Goal: Task Accomplishment & Management: Manage account settings

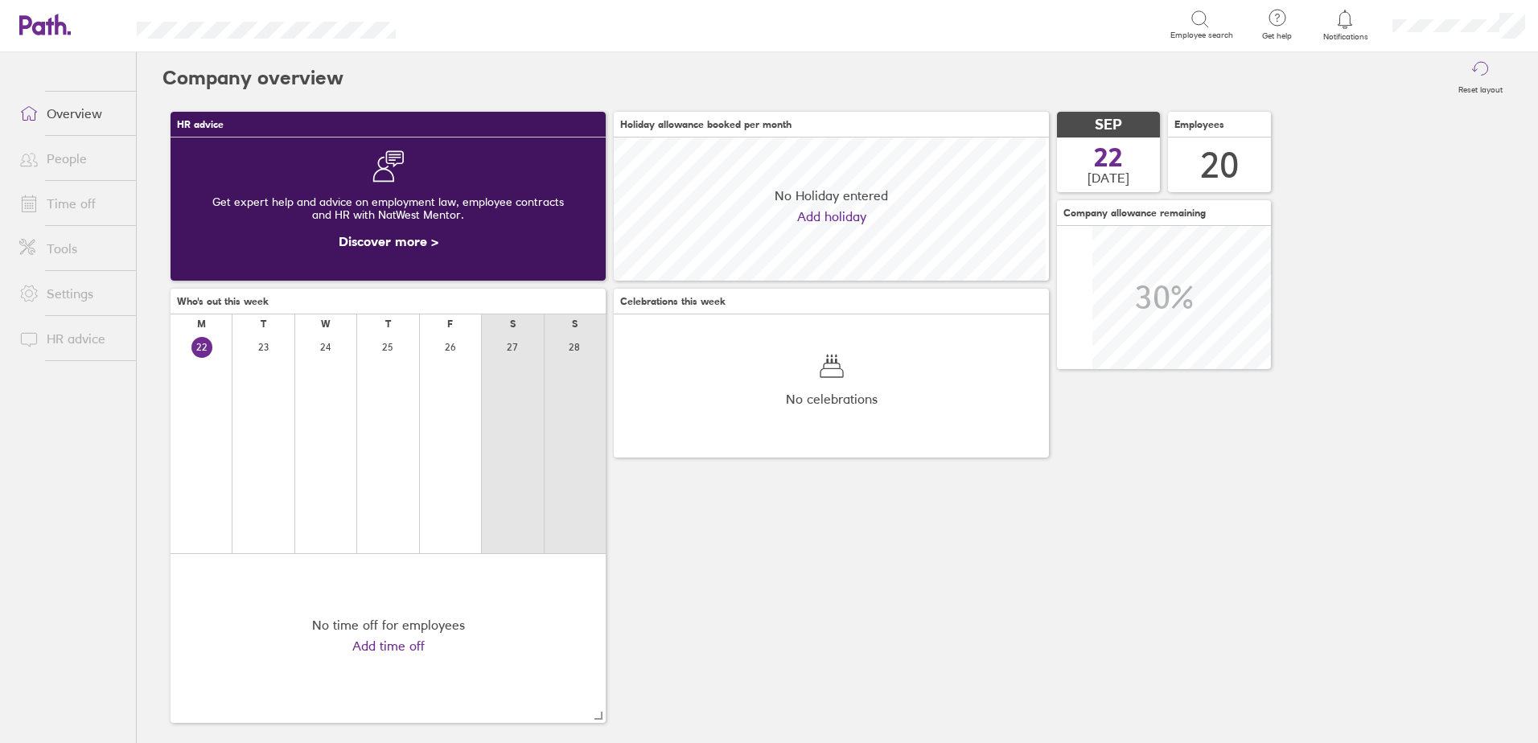
scroll to position [143, 435]
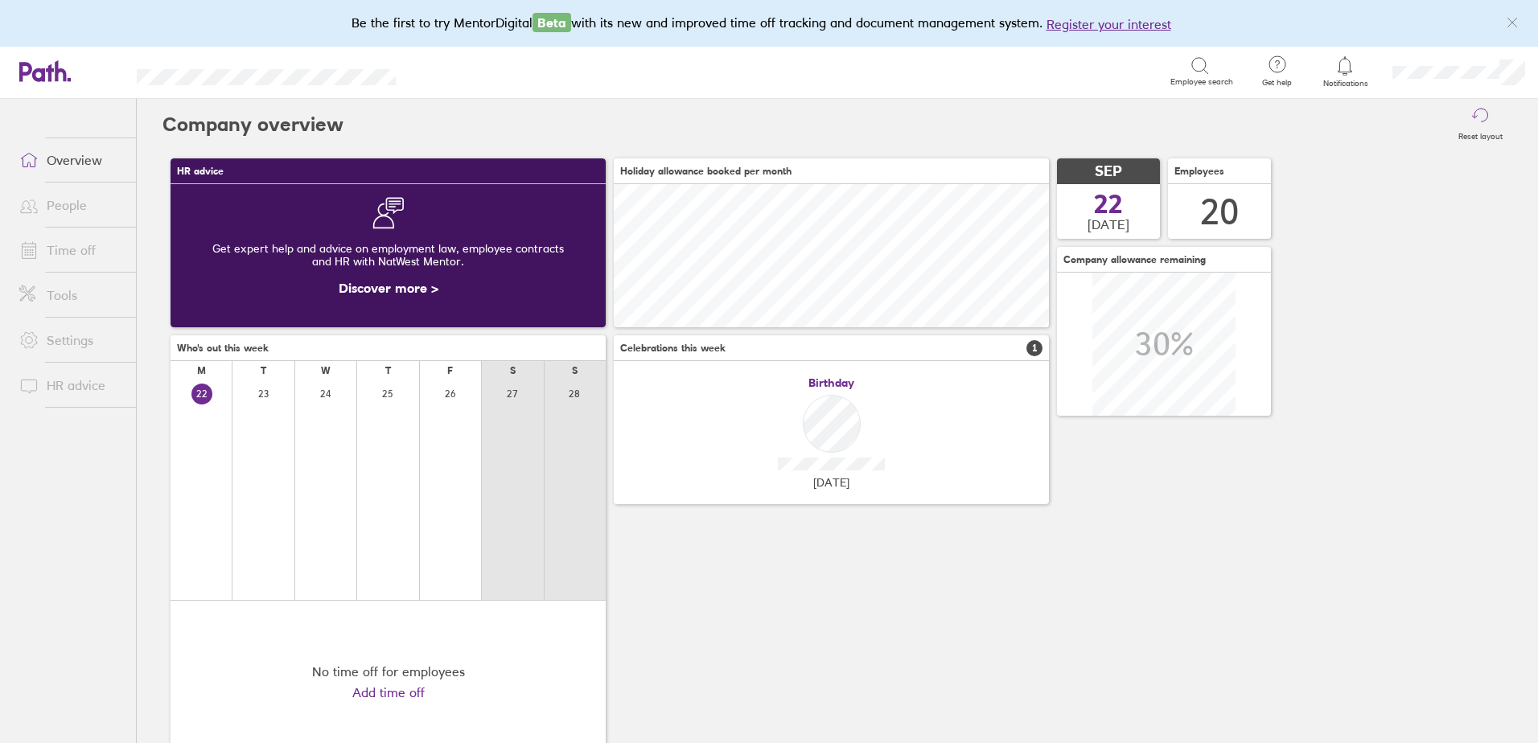
click at [18, 244] on span at bounding box center [26, 250] width 40 height 19
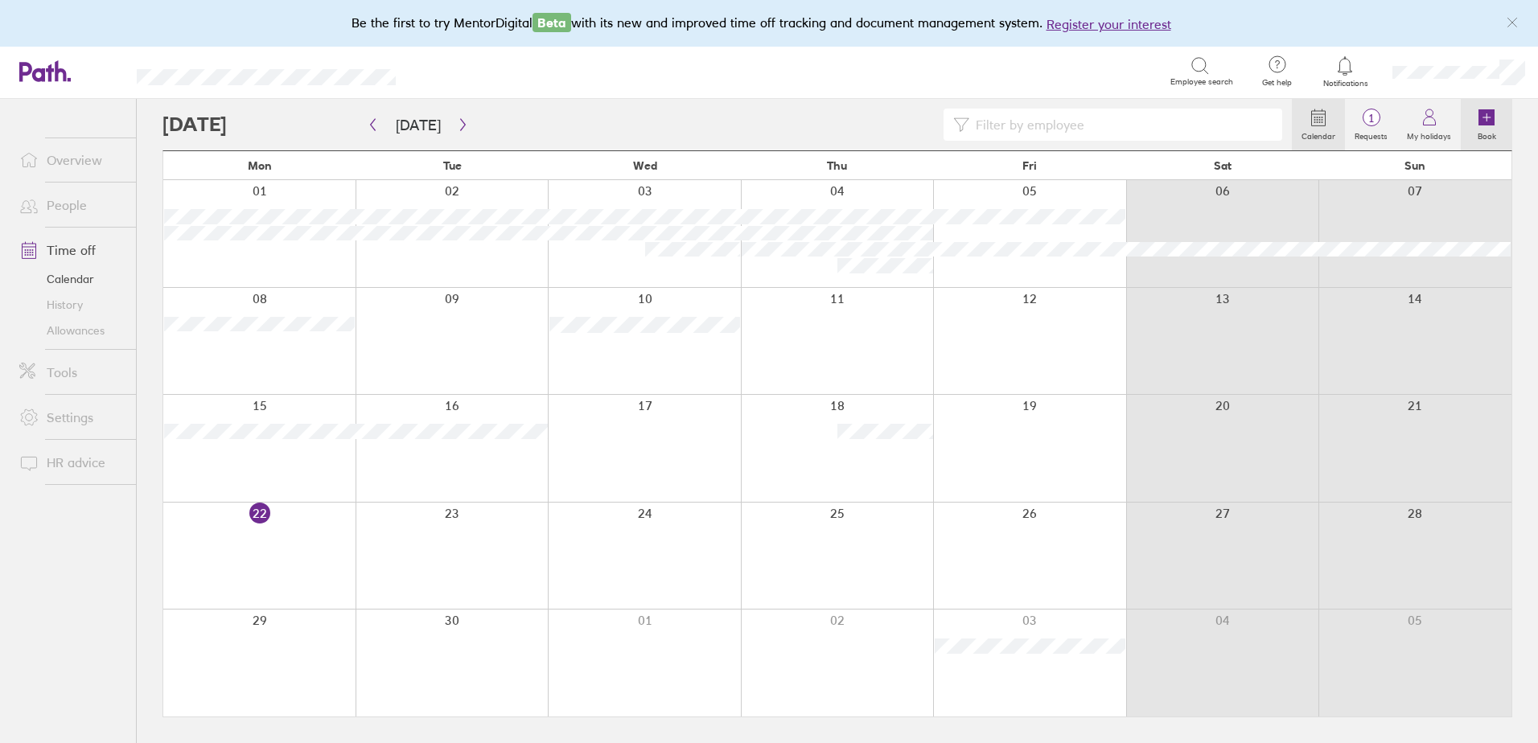
click at [1484, 131] on label "Book" at bounding box center [1487, 134] width 38 height 14
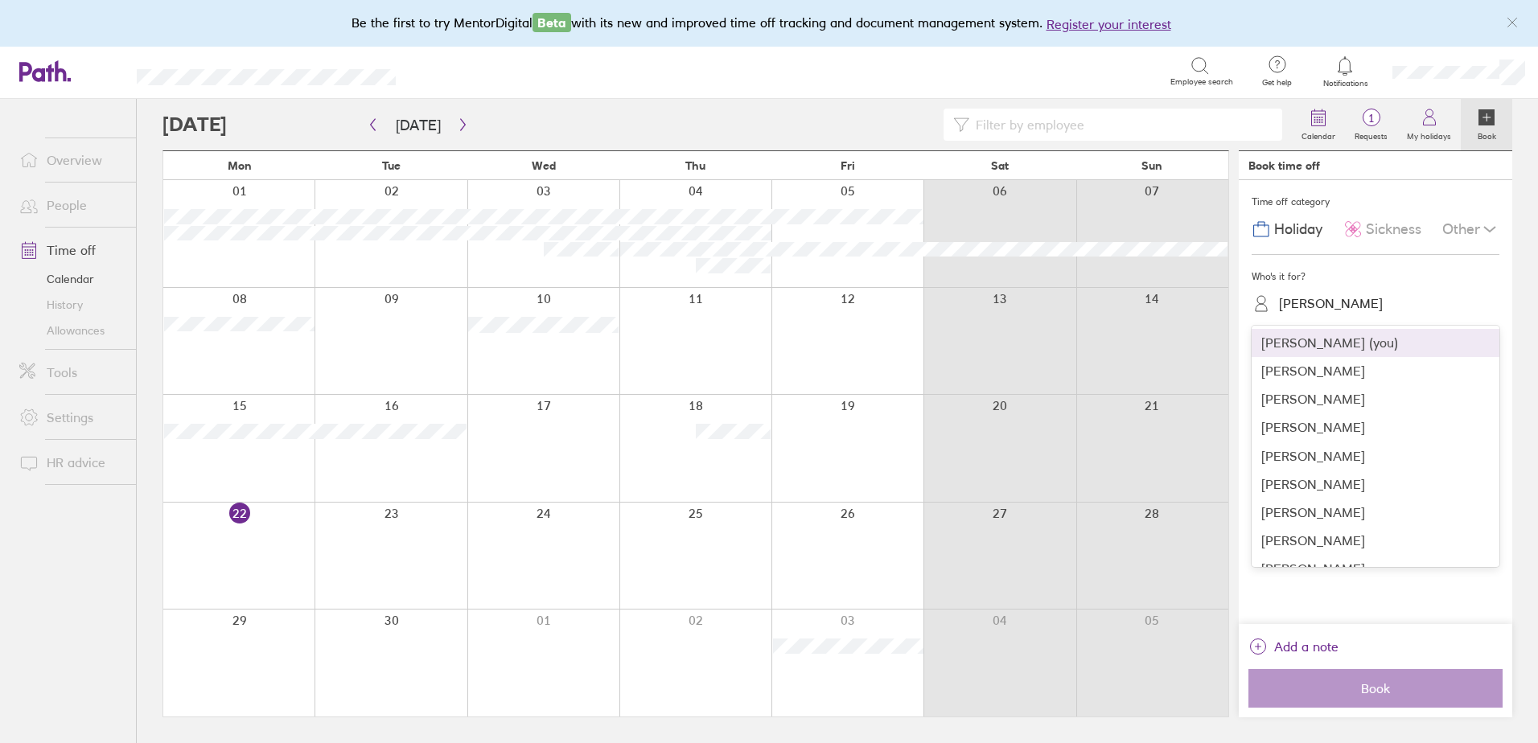
click at [1303, 300] on div "[PERSON_NAME]" at bounding box center [1331, 303] width 104 height 15
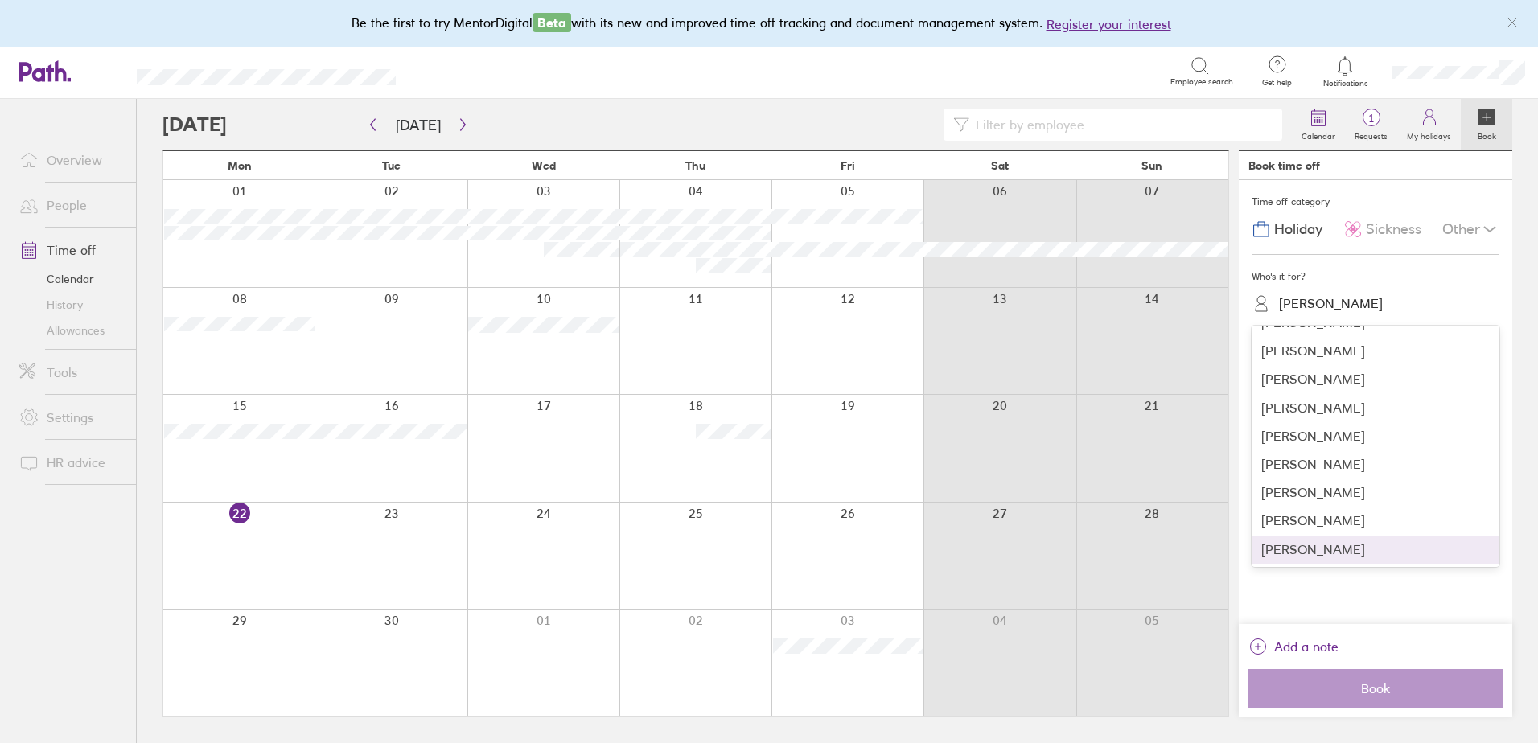
click at [1317, 553] on div "[PERSON_NAME]" at bounding box center [1376, 550] width 248 height 28
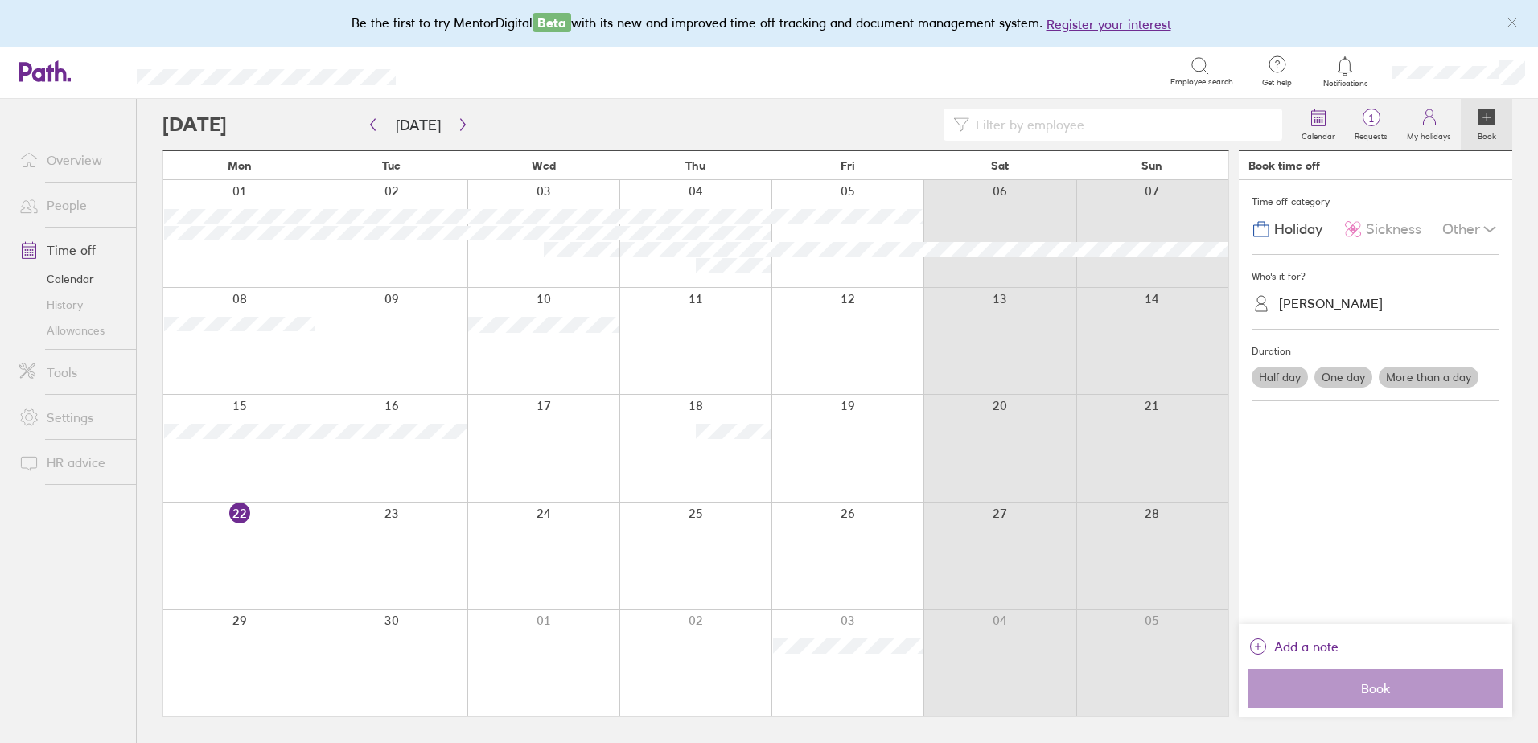
click at [1353, 376] on label "One day" at bounding box center [1344, 377] width 58 height 21
click at [0, 0] on input "One day" at bounding box center [0, 0] width 0 height 0
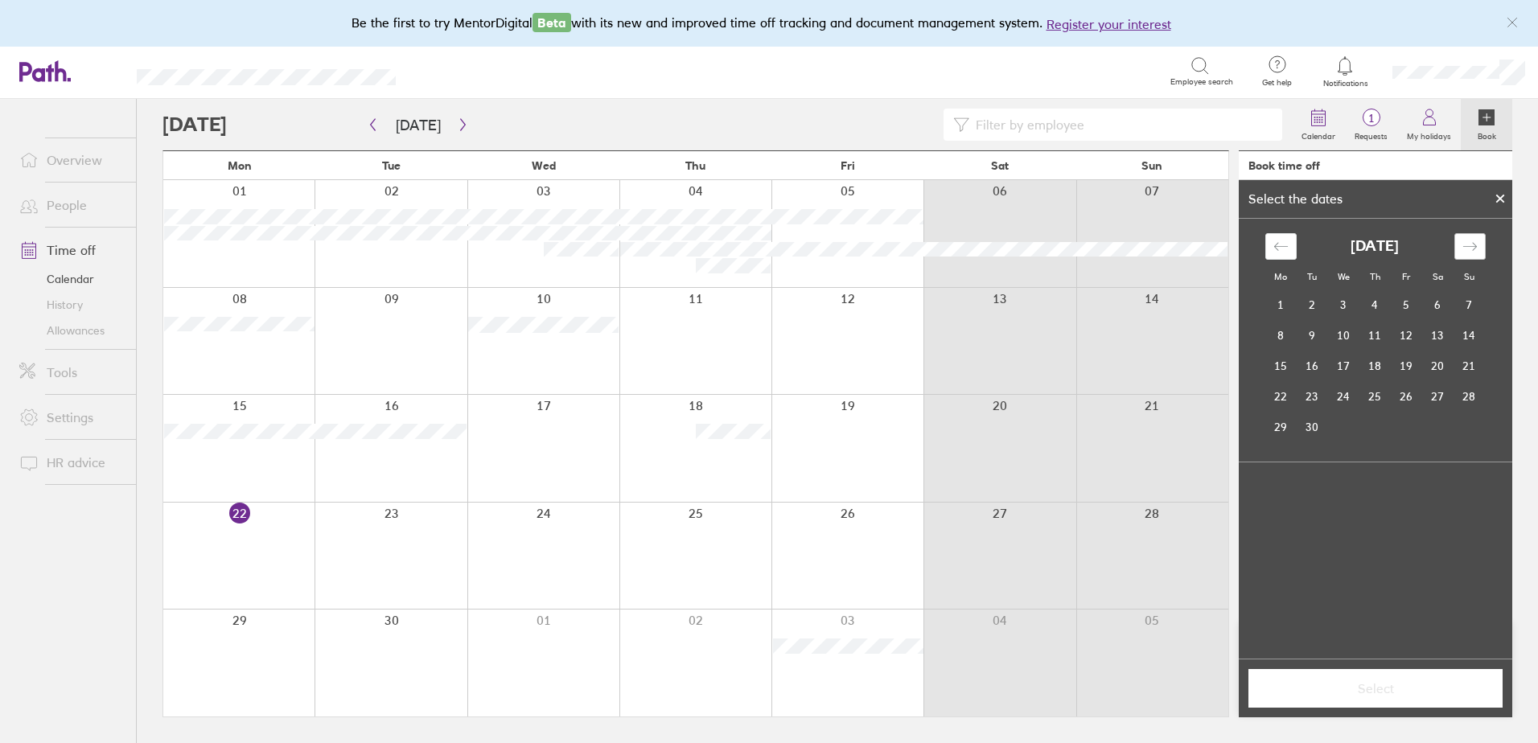
click at [1471, 255] on div "Move forward to switch to the next month." at bounding box center [1470, 246] width 31 height 27
click at [1409, 302] on td "5" at bounding box center [1406, 305] width 31 height 31
click at [1328, 690] on span "Select" at bounding box center [1376, 688] width 232 height 14
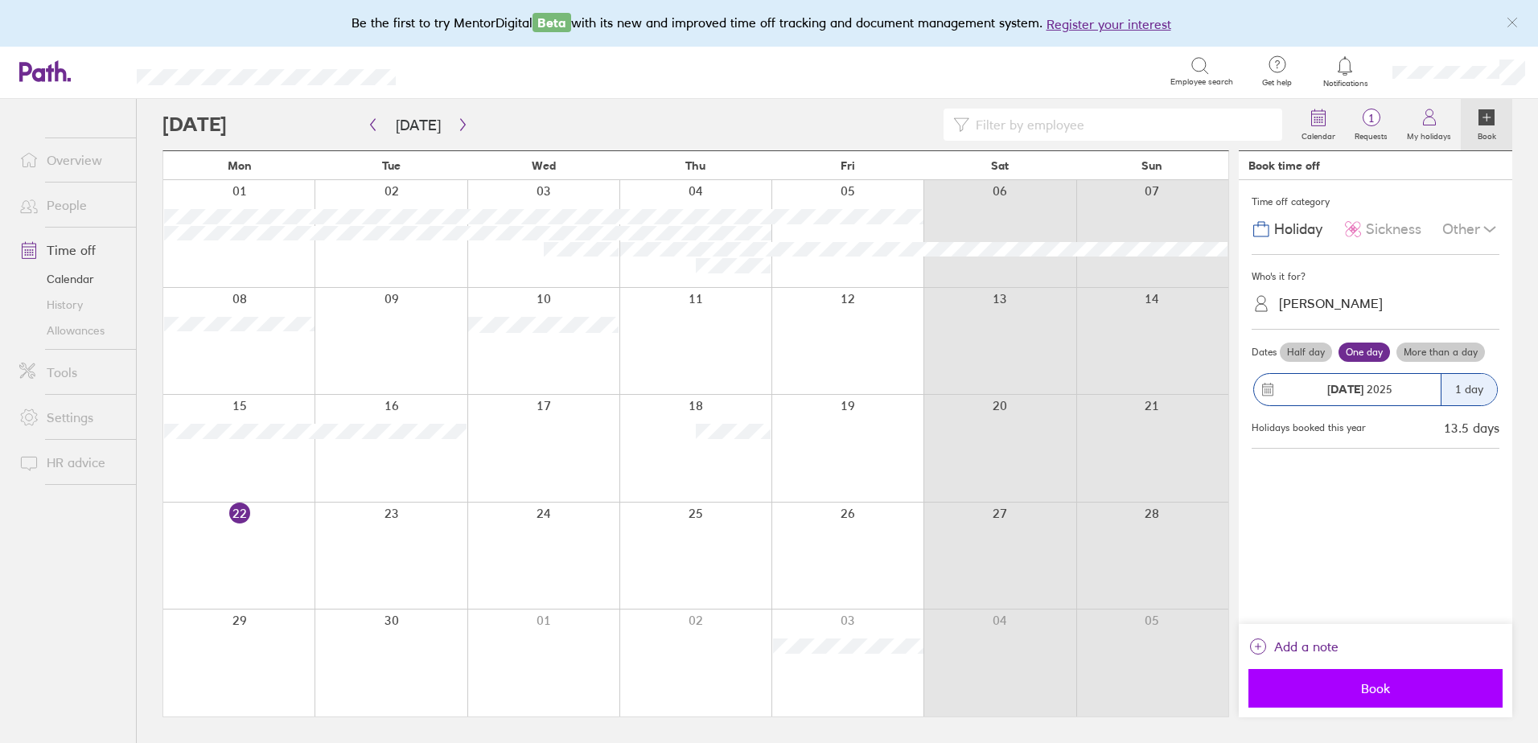
click at [1360, 694] on span "Book" at bounding box center [1376, 688] width 232 height 14
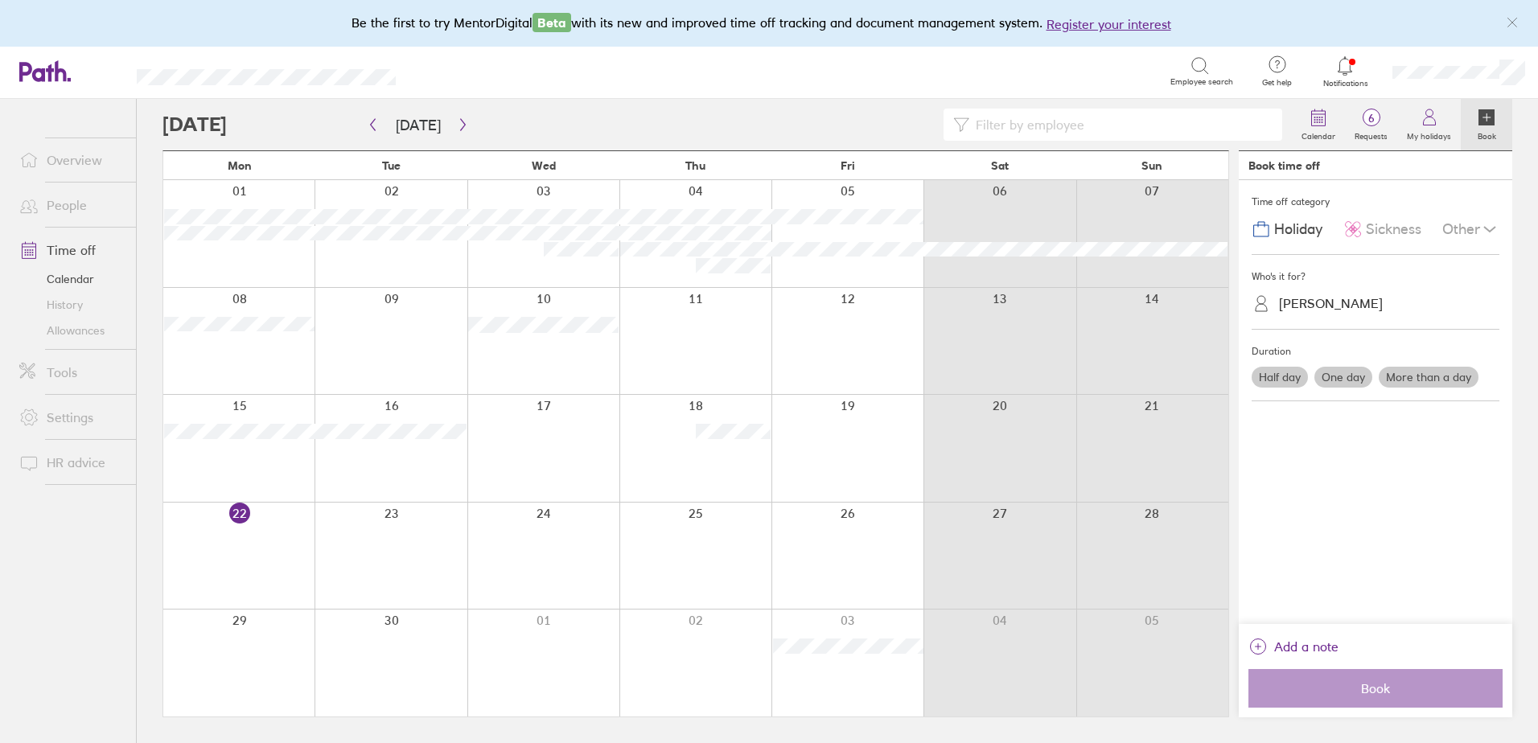
click at [1338, 303] on div "[PERSON_NAME]" at bounding box center [1331, 303] width 104 height 15
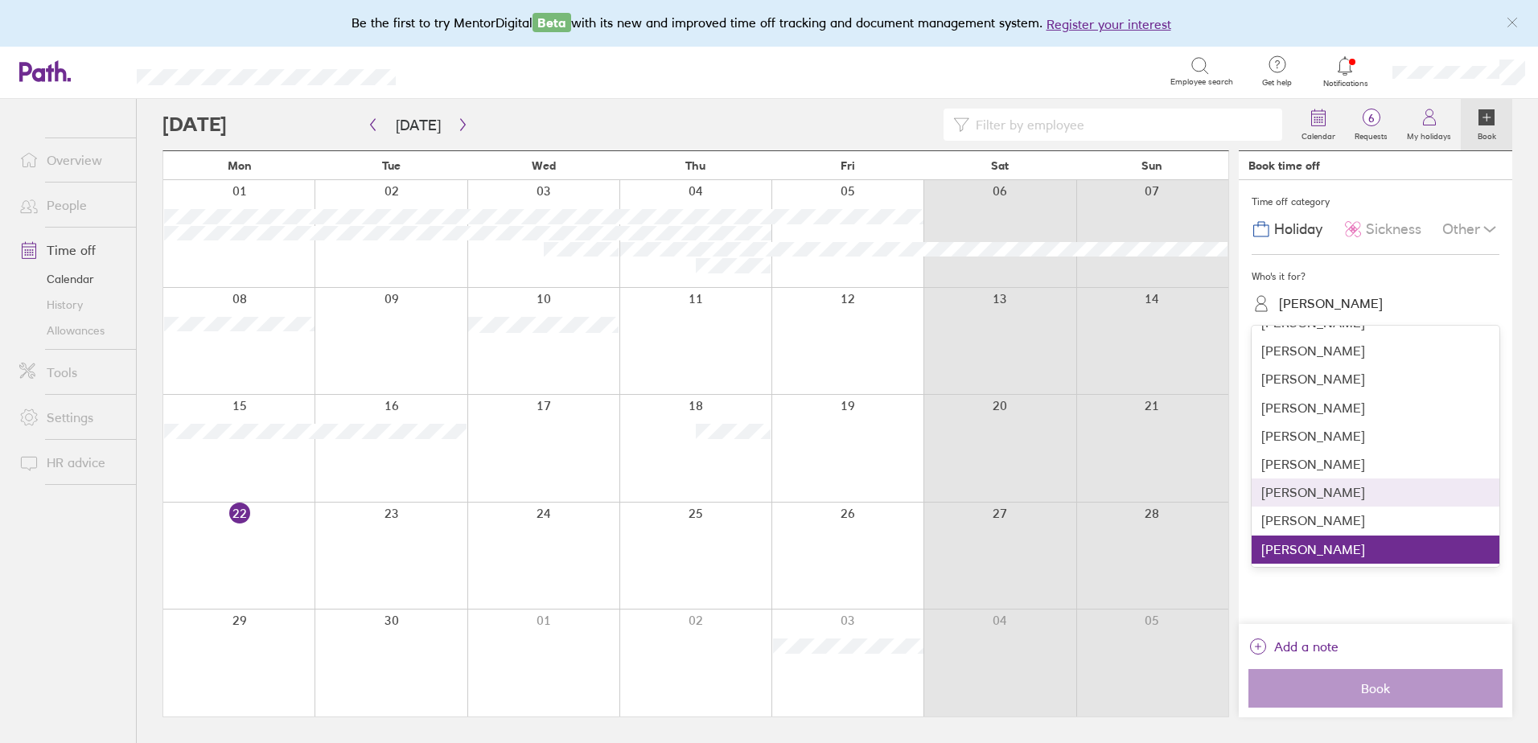
click at [1303, 493] on div "[PERSON_NAME]" at bounding box center [1376, 493] width 248 height 28
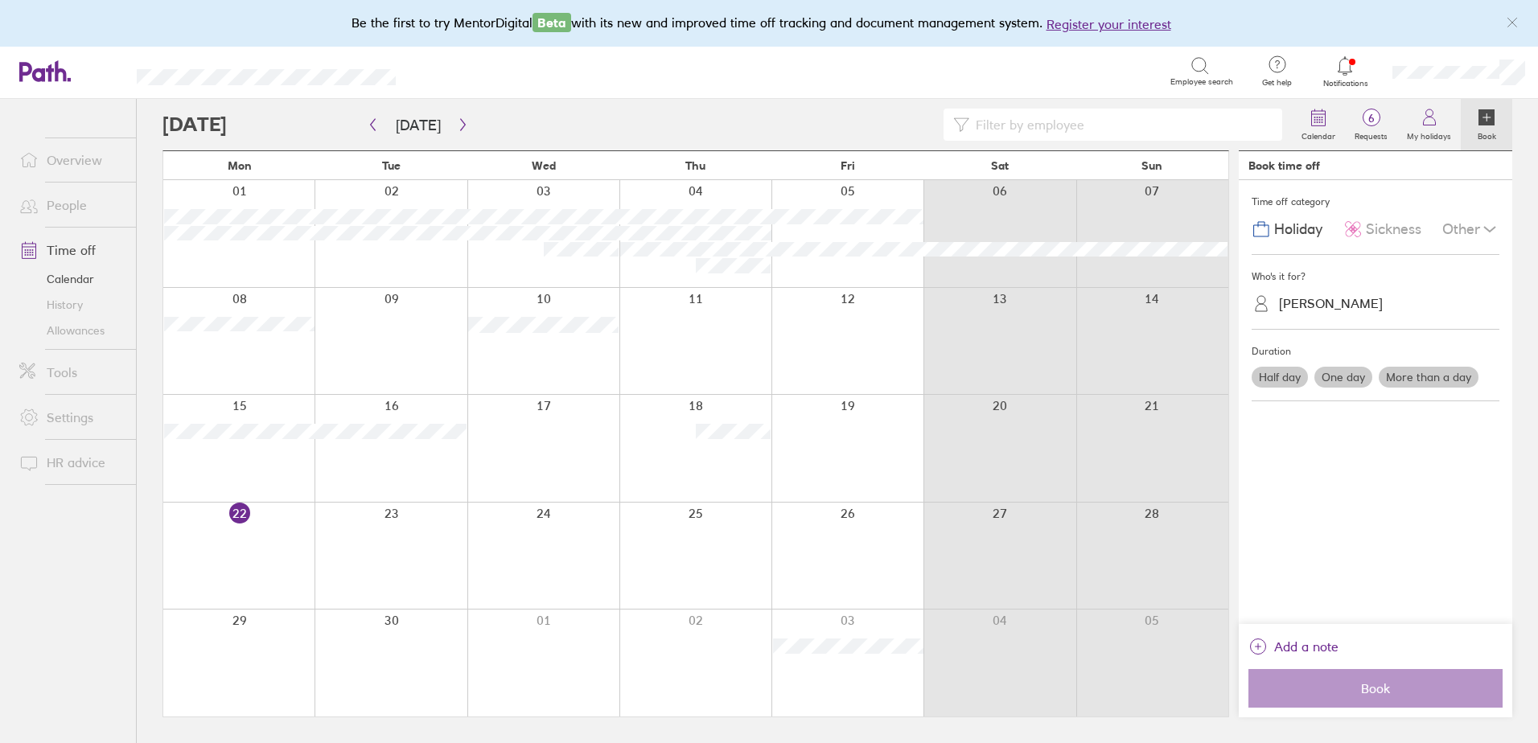
click at [1342, 370] on label "One day" at bounding box center [1344, 377] width 58 height 21
click at [0, 0] on input "One day" at bounding box center [0, 0] width 0 height 0
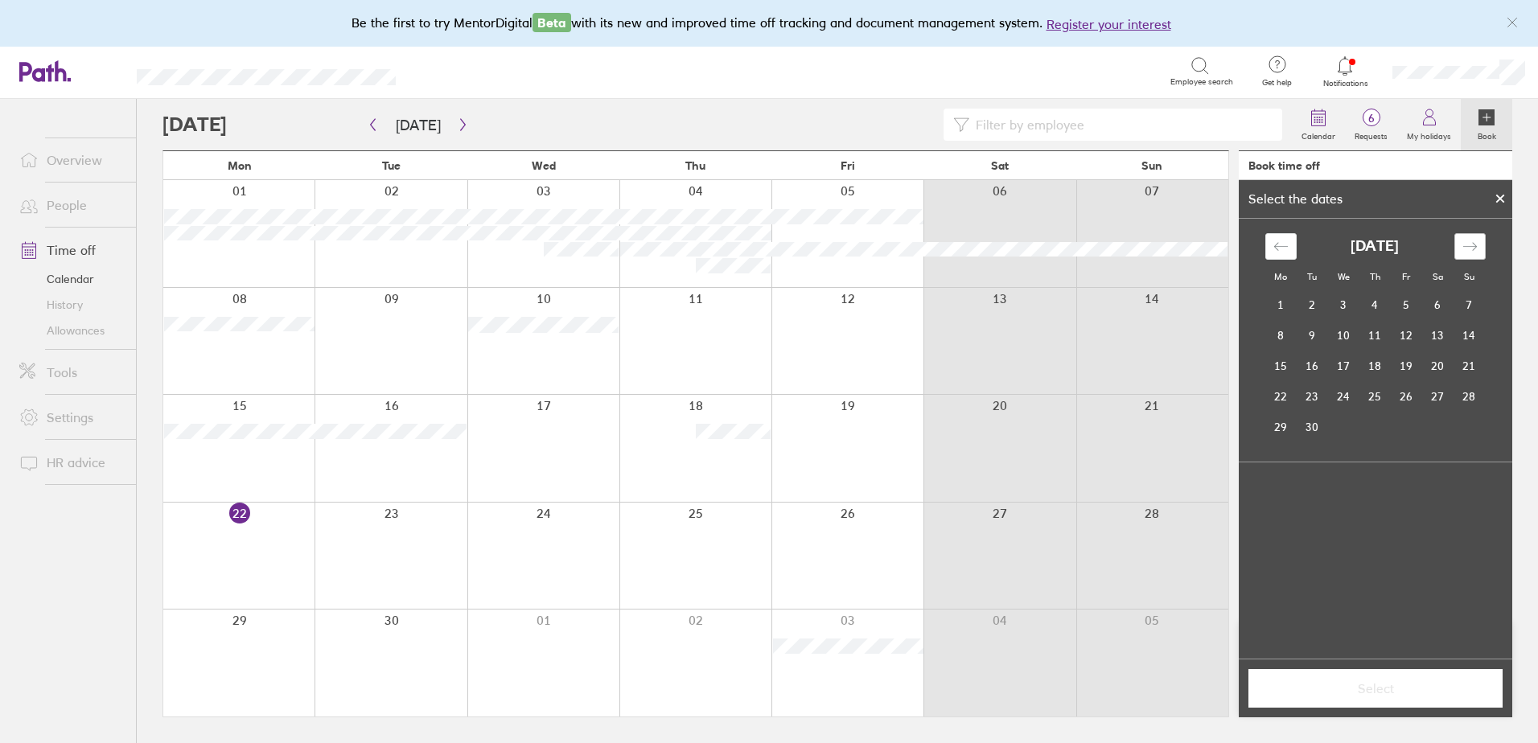
click at [1480, 241] on div "Move forward to switch to the next month." at bounding box center [1470, 246] width 31 height 27
click at [1369, 371] on td "18" at bounding box center [1375, 366] width 31 height 31
click at [1381, 694] on span "Select" at bounding box center [1376, 688] width 232 height 14
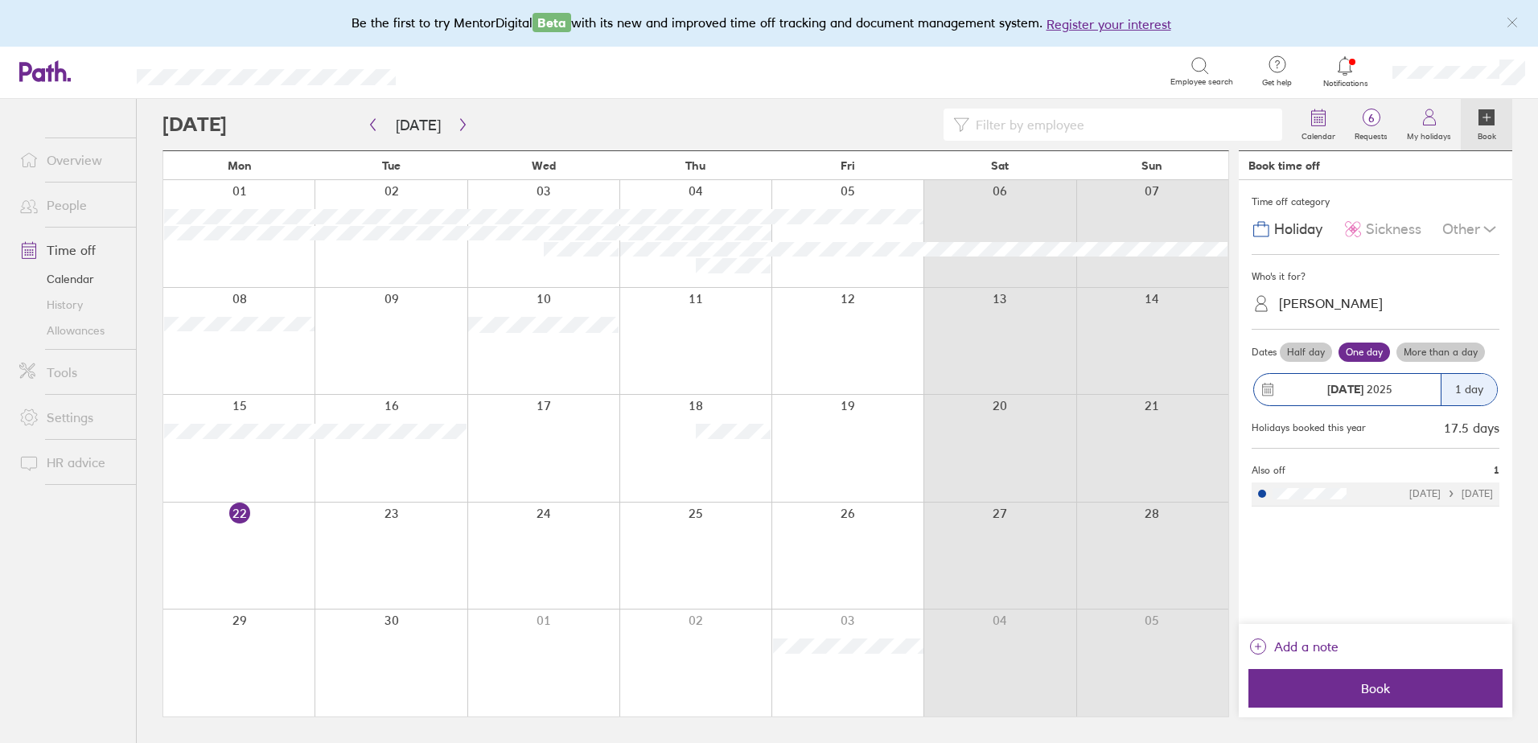
click at [1381, 694] on span "Book" at bounding box center [1376, 688] width 232 height 14
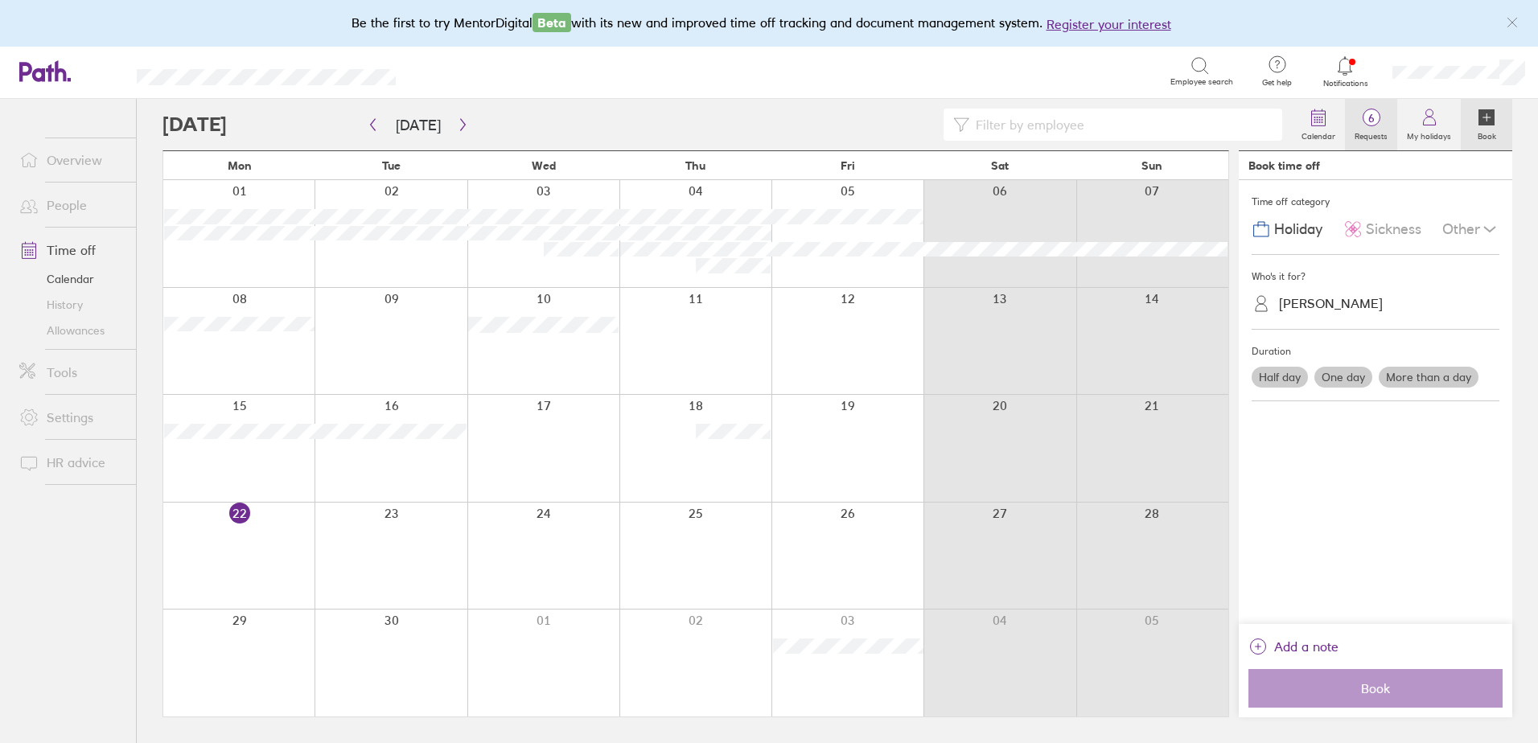
click at [1381, 117] on span "6" at bounding box center [1371, 118] width 52 height 13
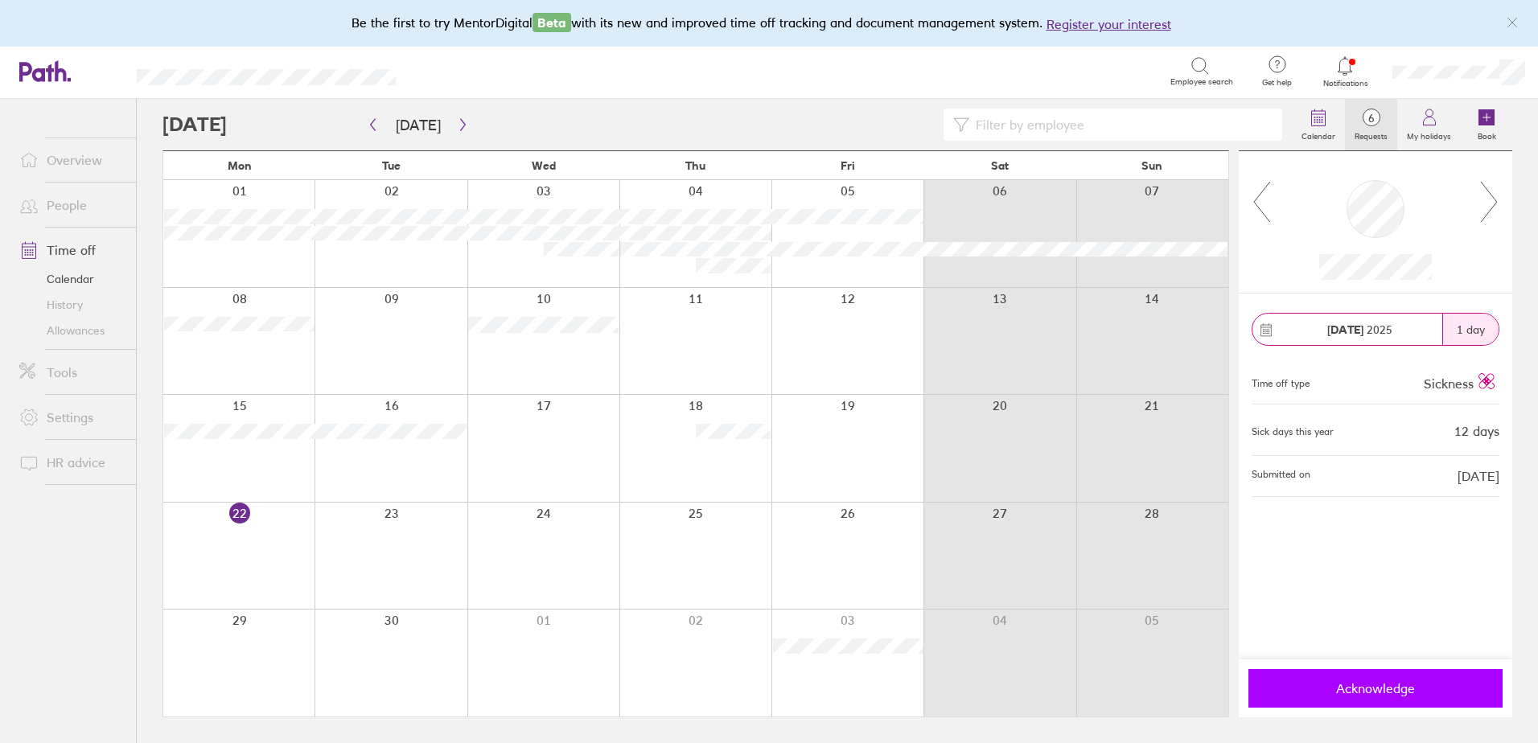
click at [1381, 694] on span "Acknowledge" at bounding box center [1376, 688] width 232 height 14
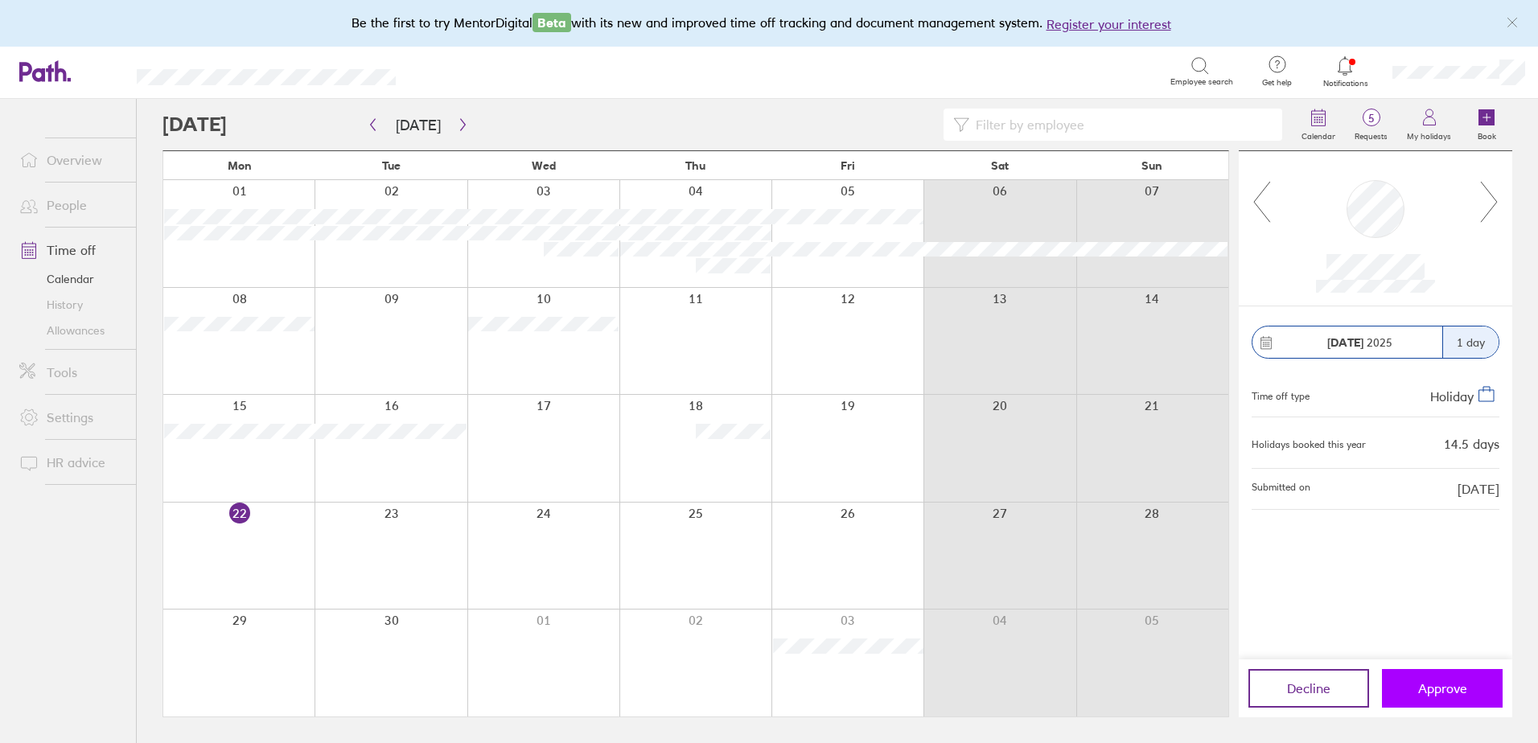
click at [1448, 681] on span "Approve" at bounding box center [1442, 688] width 49 height 14
click at [1437, 687] on span "Approve" at bounding box center [1442, 688] width 49 height 14
click at [1493, 202] on icon at bounding box center [1490, 201] width 20 height 43
click at [1430, 692] on span "Approve" at bounding box center [1442, 688] width 49 height 14
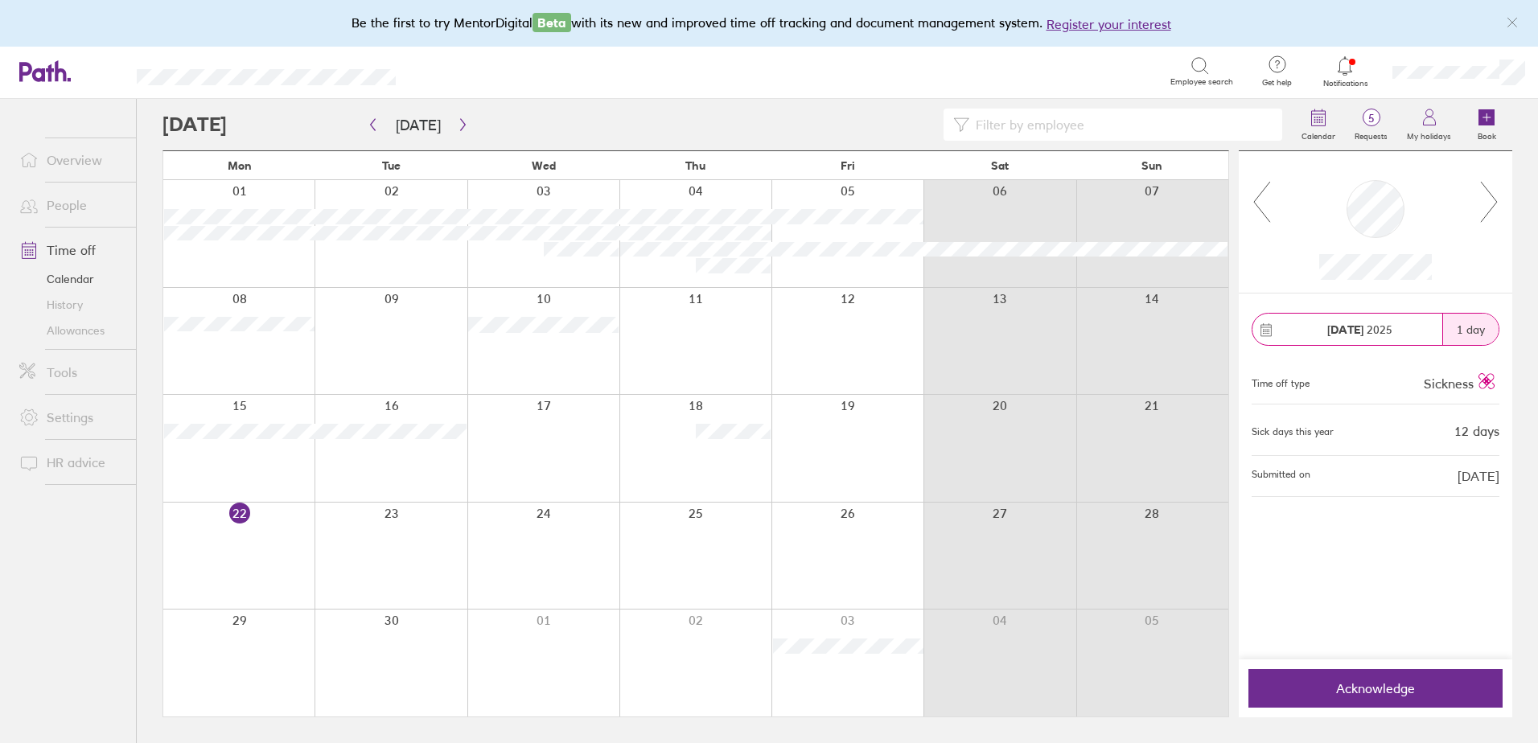
click at [1430, 692] on span "Acknowledge" at bounding box center [1376, 688] width 232 height 14
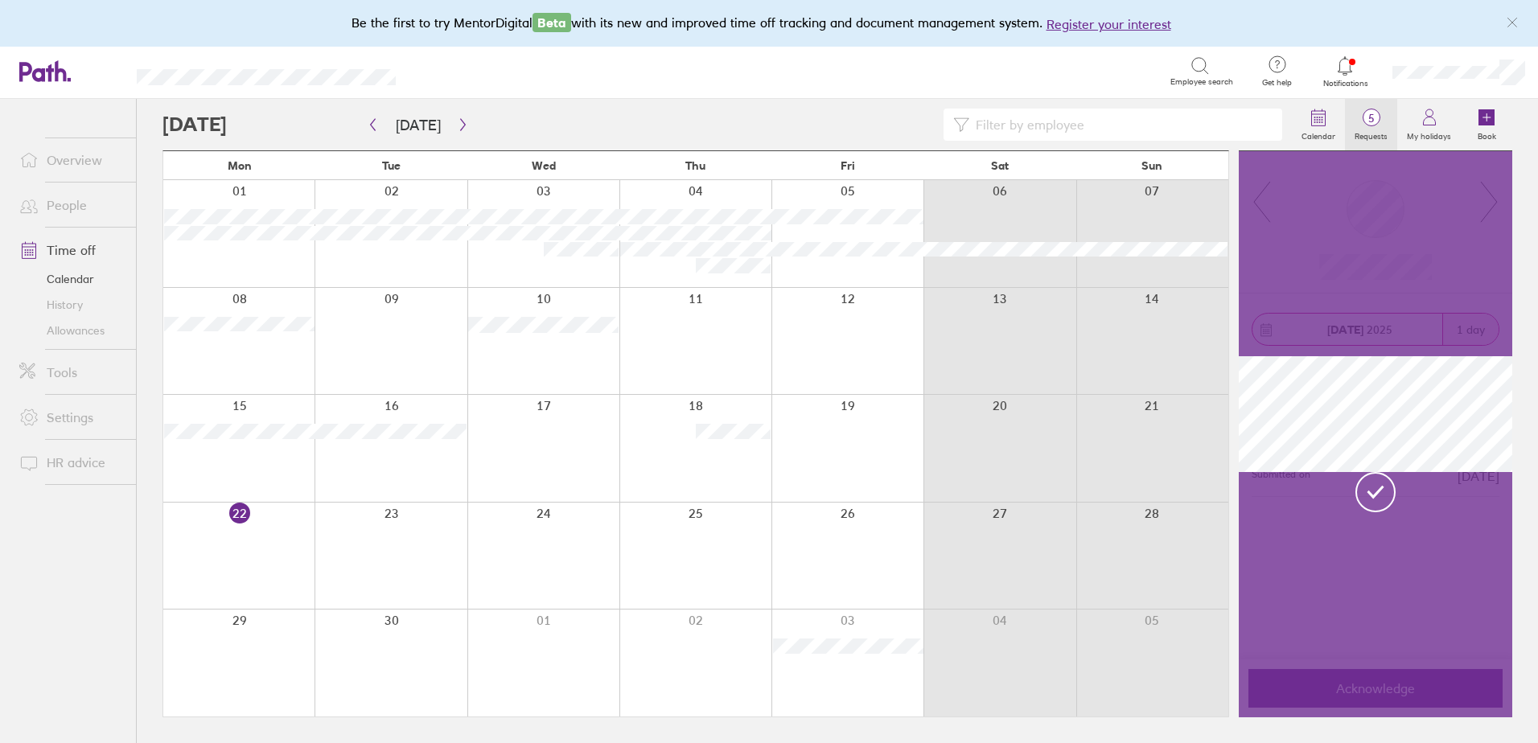
click at [1365, 124] on span "5" at bounding box center [1371, 118] width 52 height 13
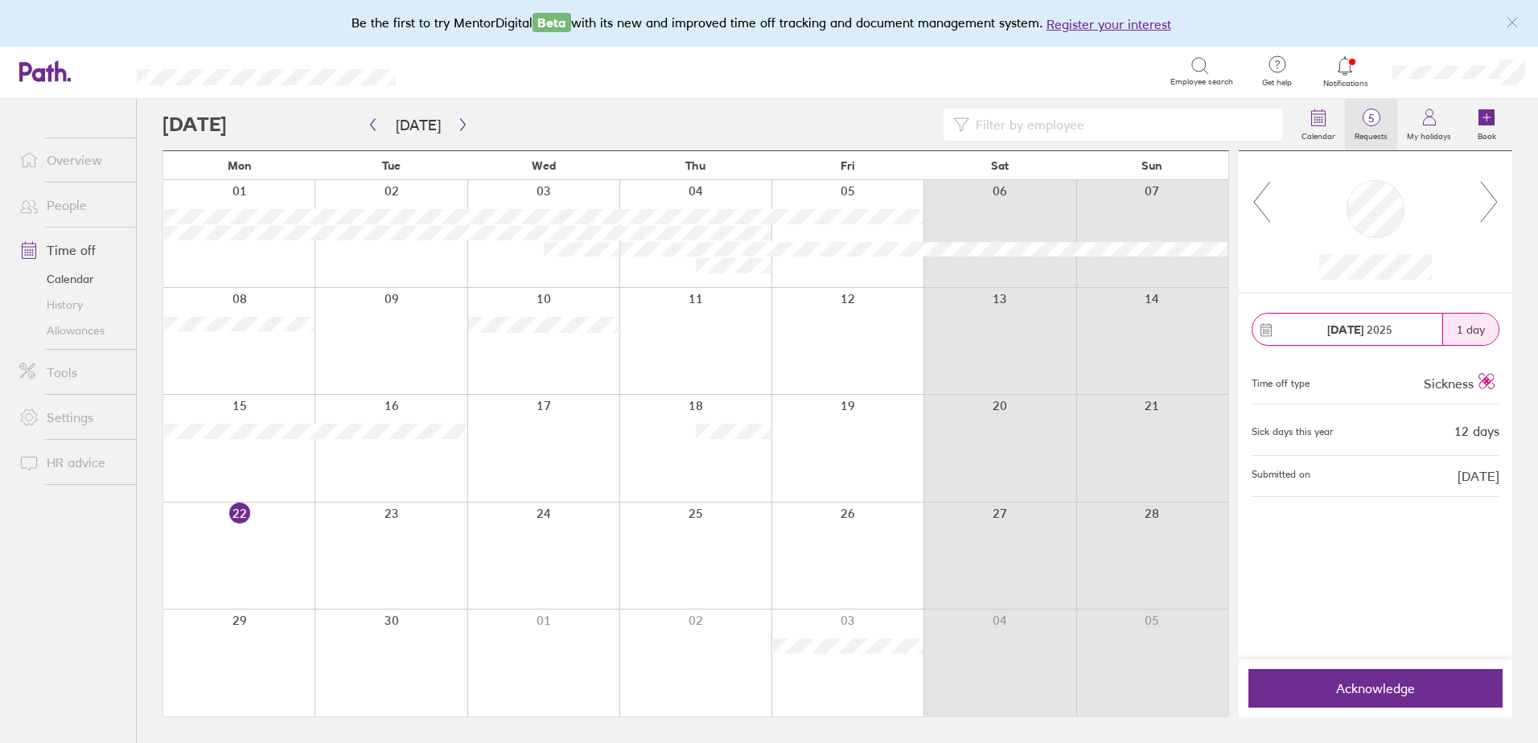
click at [1365, 124] on span "5" at bounding box center [1371, 118] width 52 height 13
click at [1488, 205] on icon at bounding box center [1490, 201] width 20 height 43
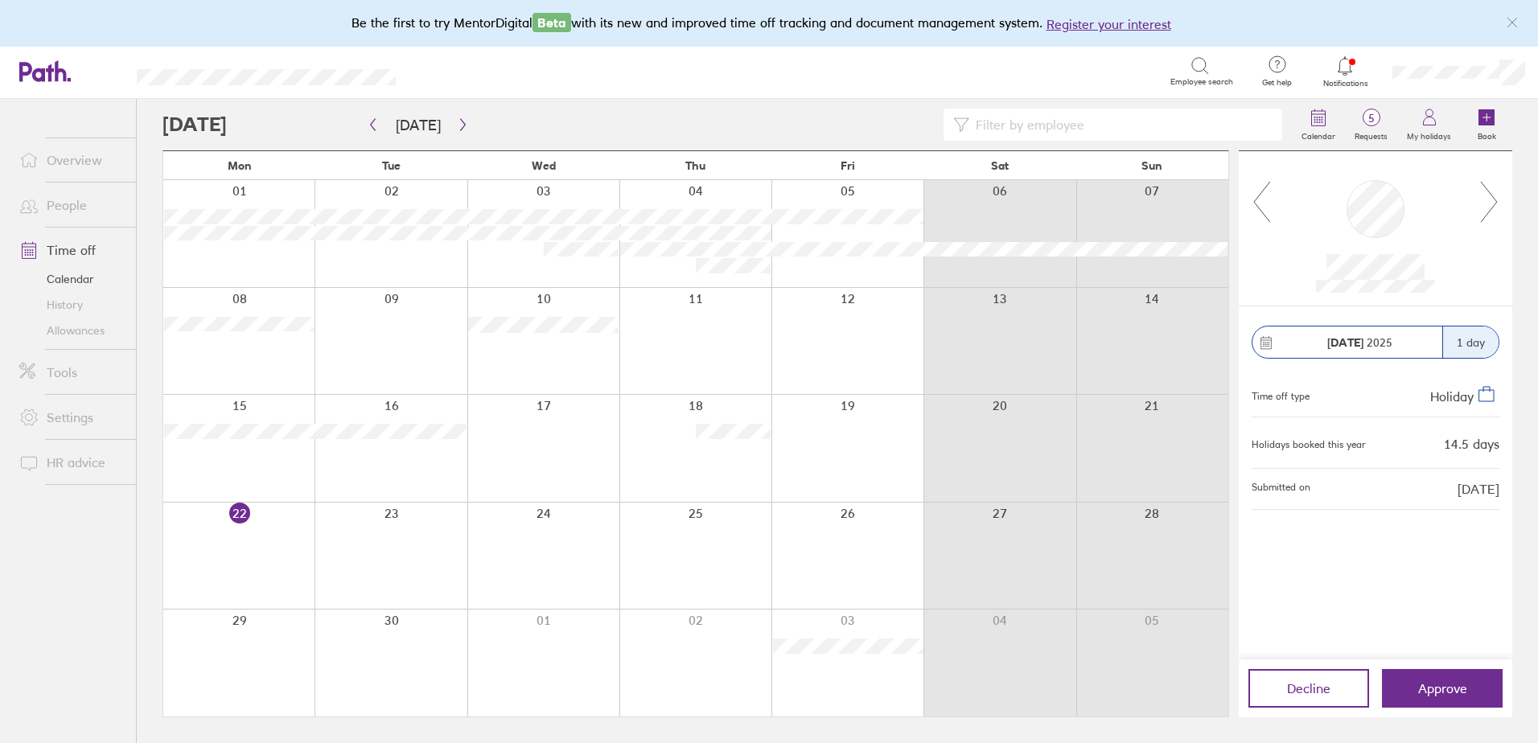
click at [1485, 214] on icon at bounding box center [1490, 201] width 20 height 43
click at [1426, 694] on span "Approve" at bounding box center [1442, 688] width 49 height 14
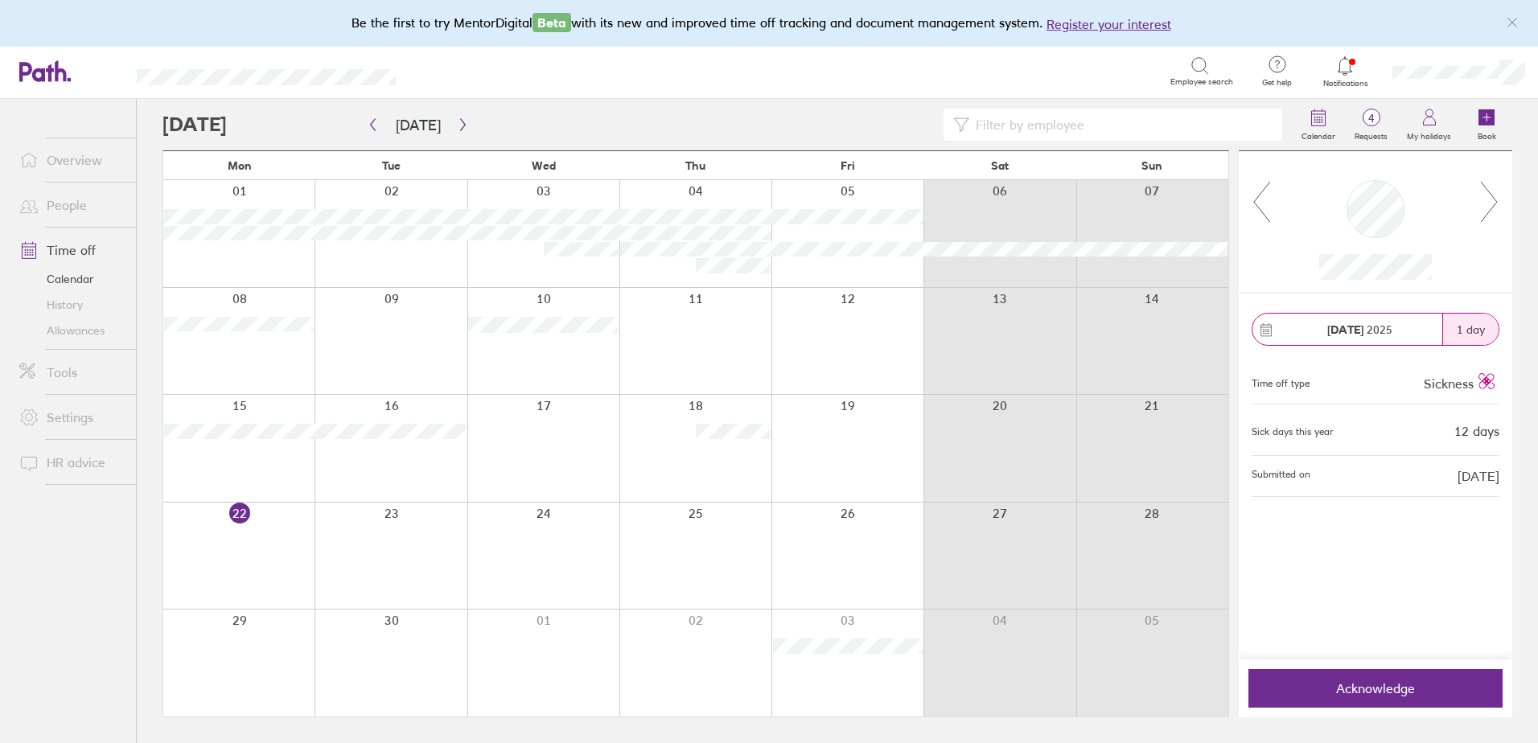
click at [1493, 207] on icon at bounding box center [1489, 202] width 16 height 40
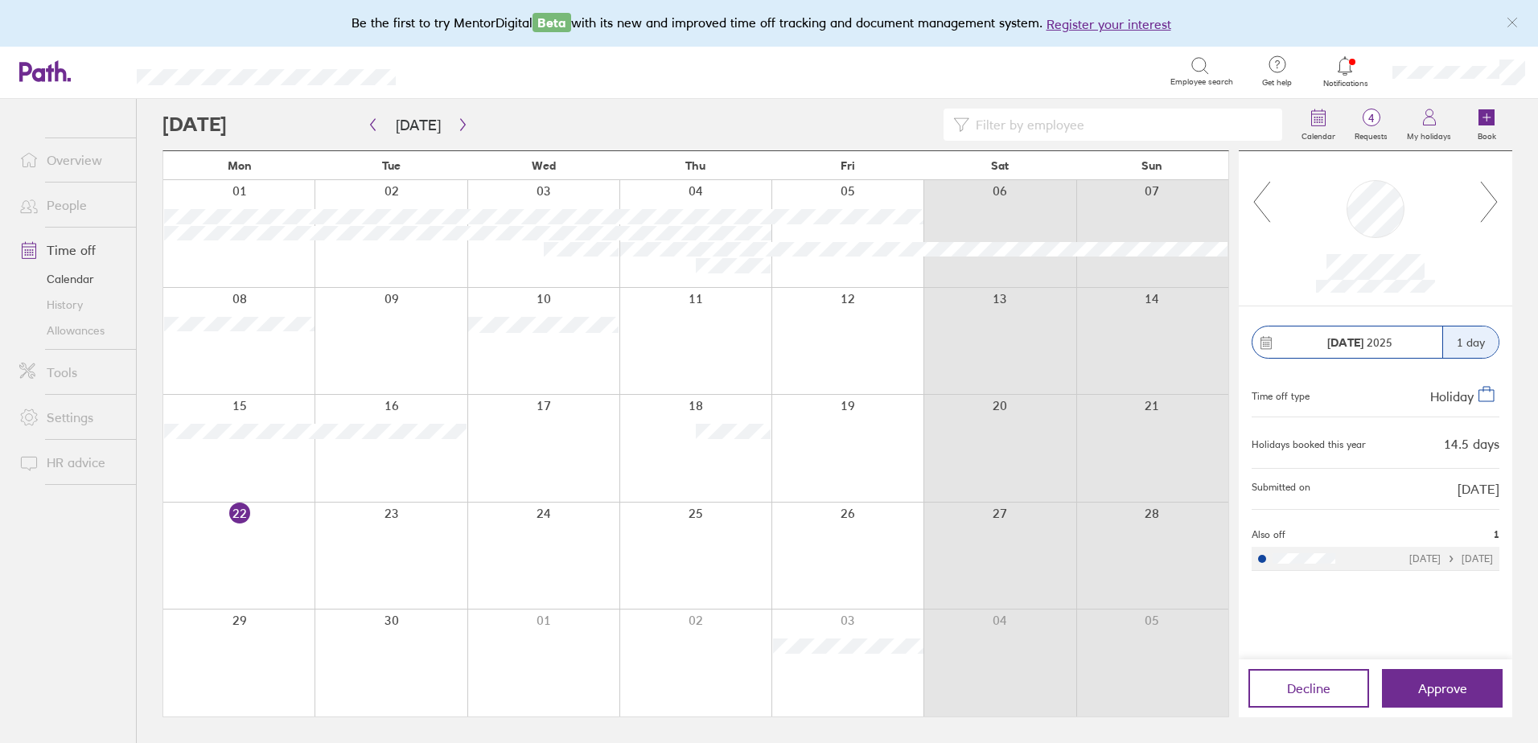
click at [1493, 207] on icon at bounding box center [1489, 202] width 16 height 40
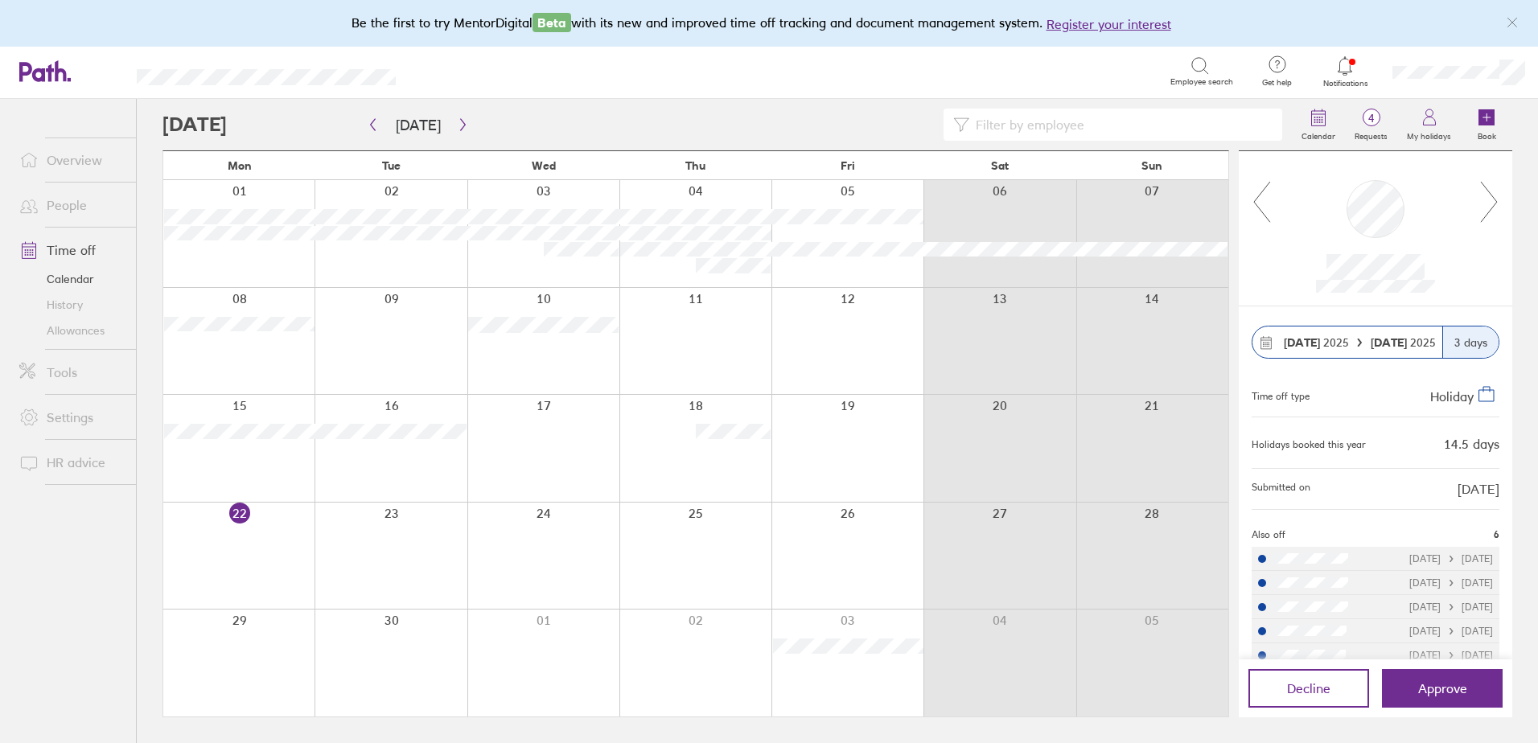
drag, startPoint x: 1455, startPoint y: 698, endPoint x: 1407, endPoint y: 504, distance: 199.0
click at [1407, 504] on div "[DATE] [DATE] 3 days Time off type Holiday Holidays booked this year 14.5 days …" at bounding box center [1376, 434] width 274 height 566
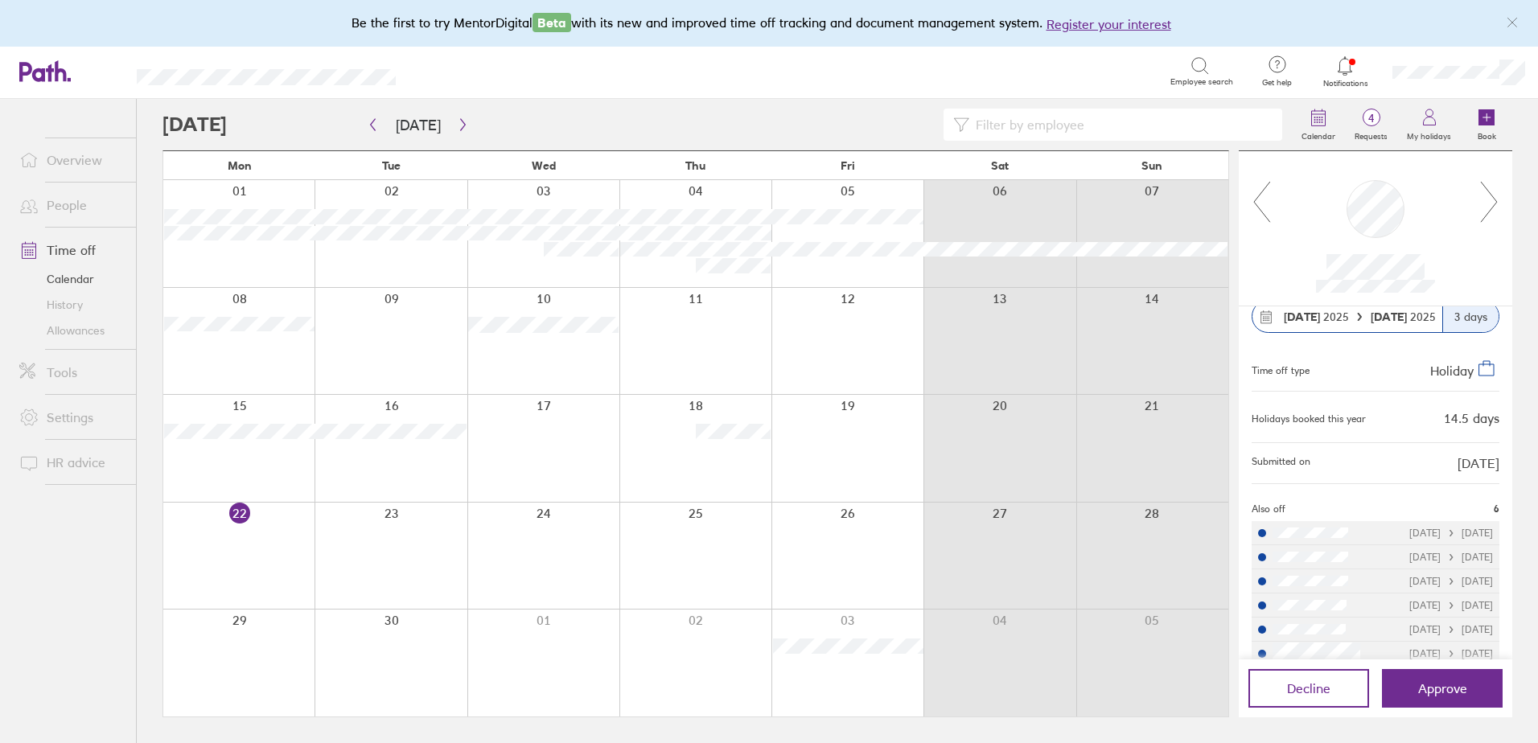
scroll to position [45, 0]
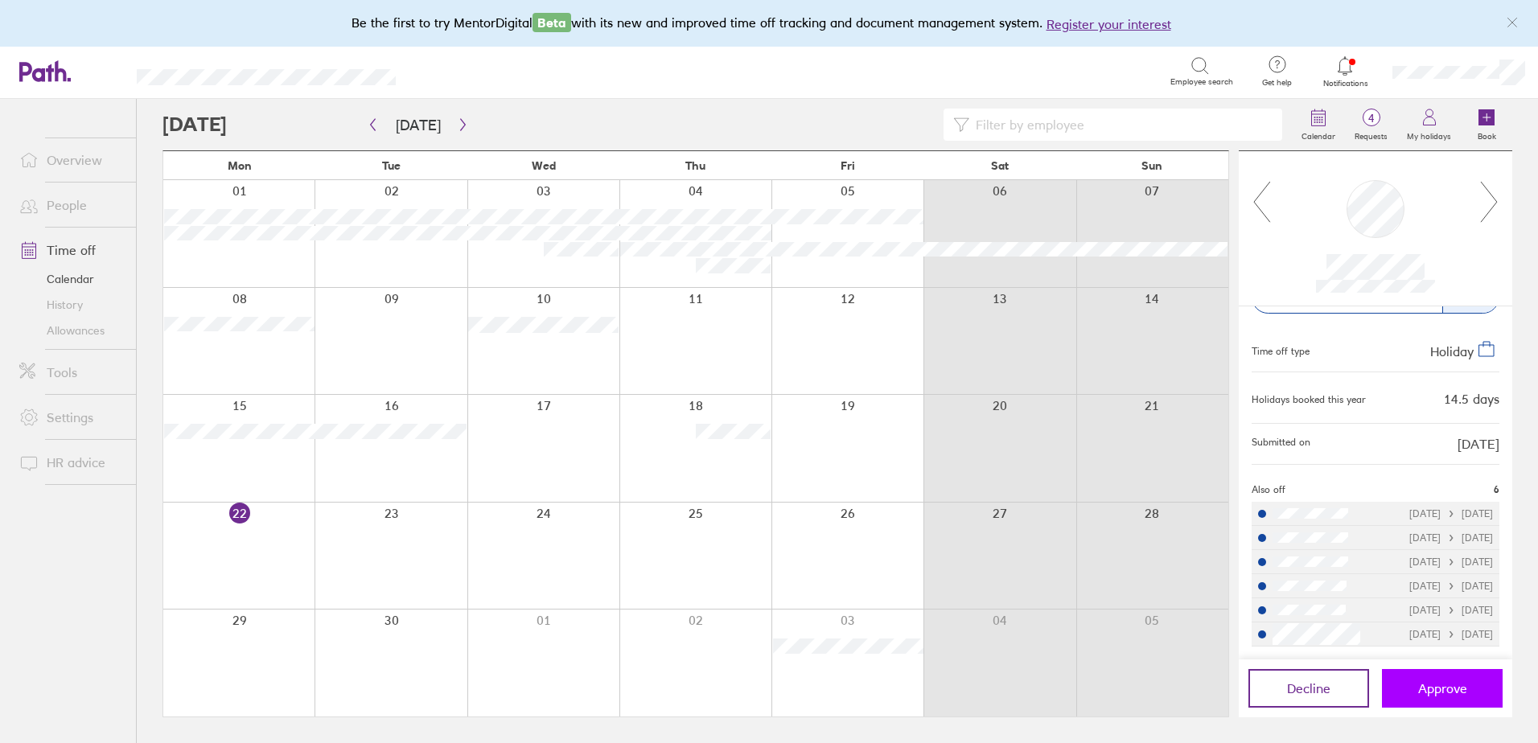
click at [1447, 684] on span "Approve" at bounding box center [1442, 688] width 49 height 14
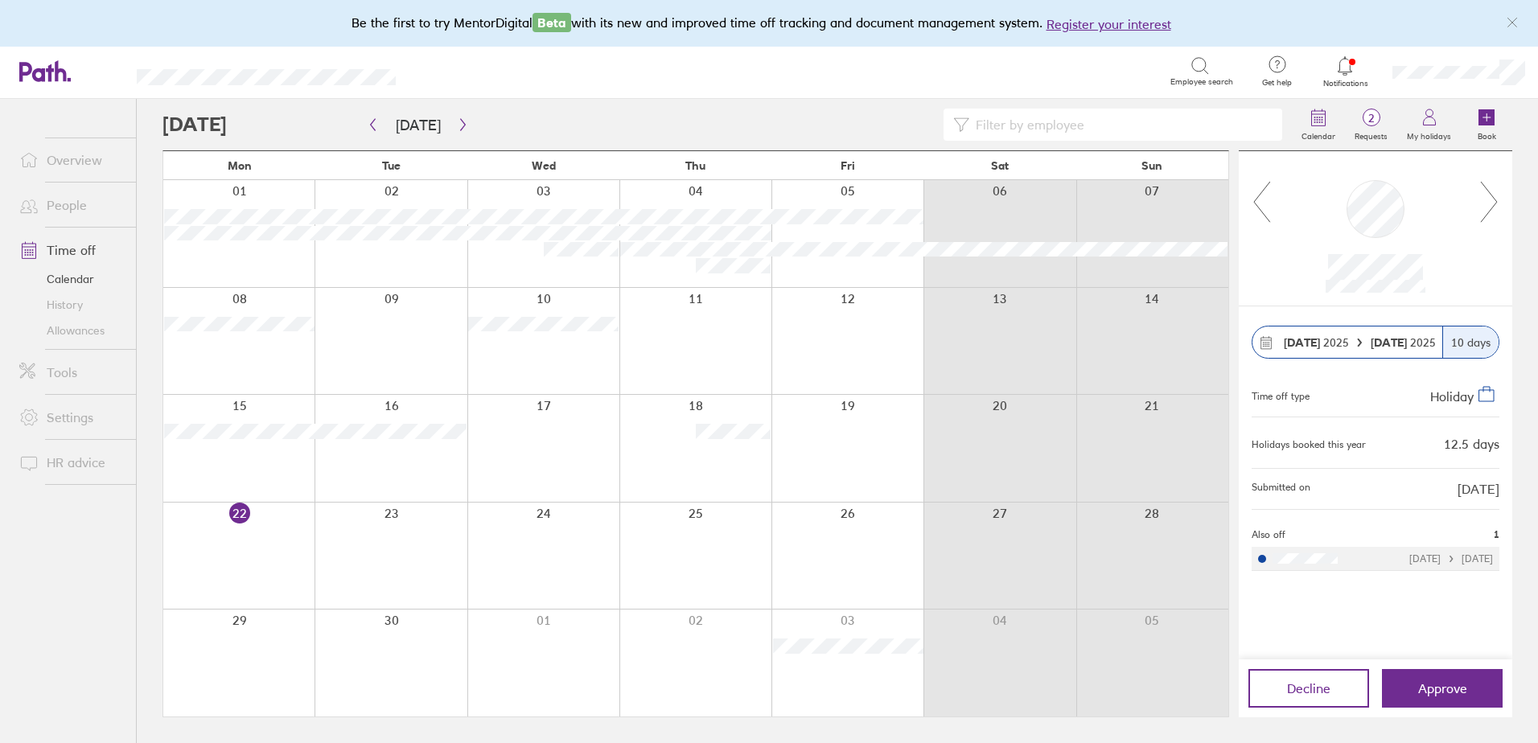
scroll to position [0, 0]
click at [1492, 201] on icon at bounding box center [1490, 201] width 20 height 43
click at [1458, 701] on button "Approve" at bounding box center [1442, 688] width 121 height 39
click at [1439, 697] on button "Approve" at bounding box center [1442, 688] width 121 height 39
click at [1378, 125] on span "1" at bounding box center [1371, 118] width 52 height 13
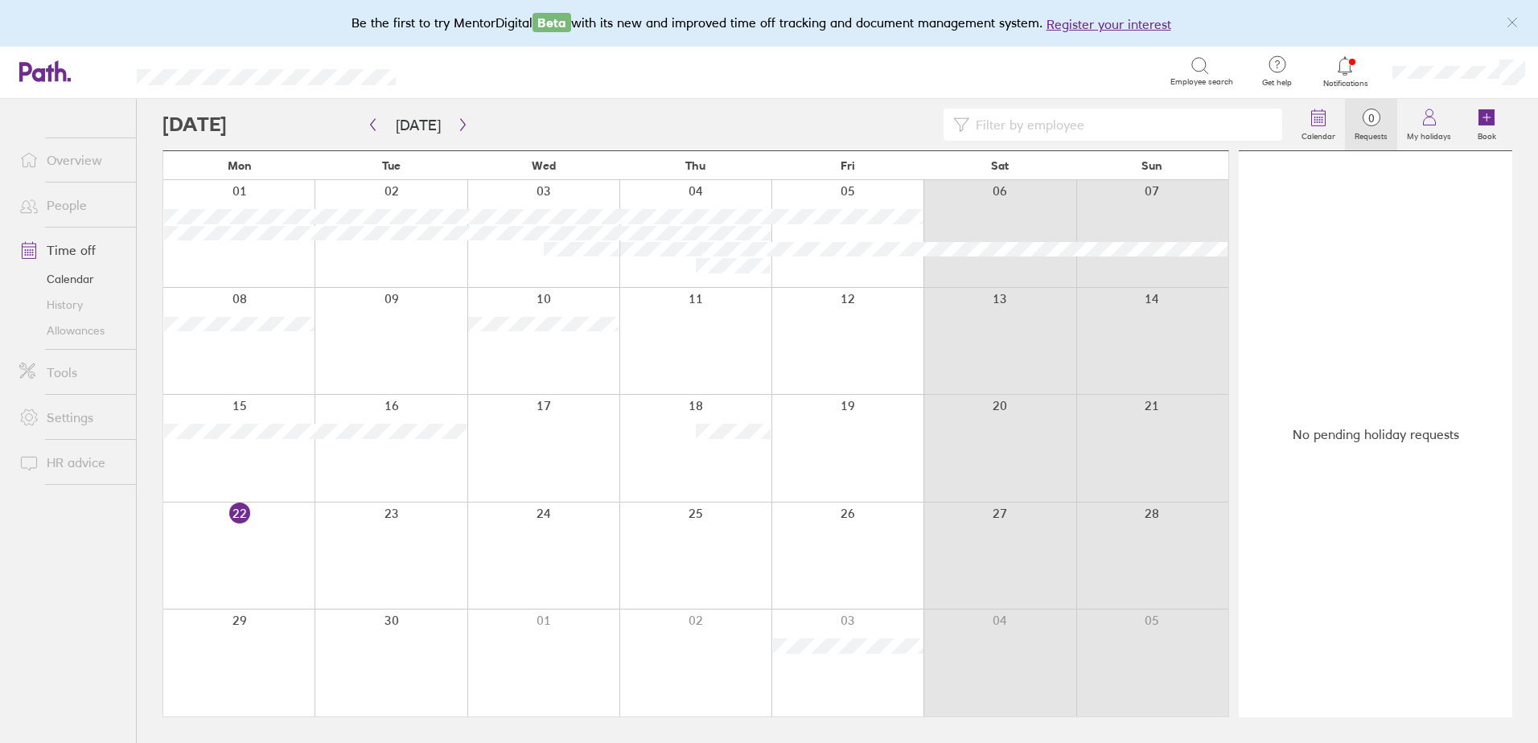
click at [1427, 686] on div "No pending holiday requests" at bounding box center [1376, 434] width 274 height 566
click at [463, 130] on icon "button" at bounding box center [463, 124] width 12 height 13
click at [457, 127] on icon "button" at bounding box center [463, 124] width 12 height 13
